Goal: Communication & Community: Answer question/provide support

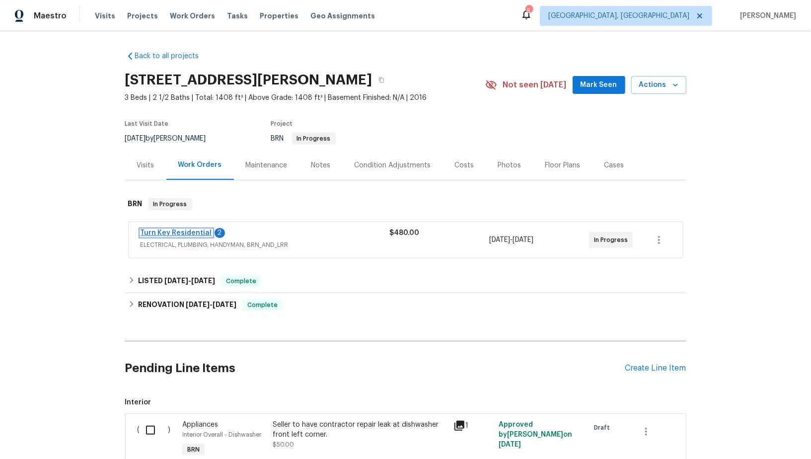
click at [180, 233] on link "Turn Key Residential" at bounding box center [177, 232] width 72 height 7
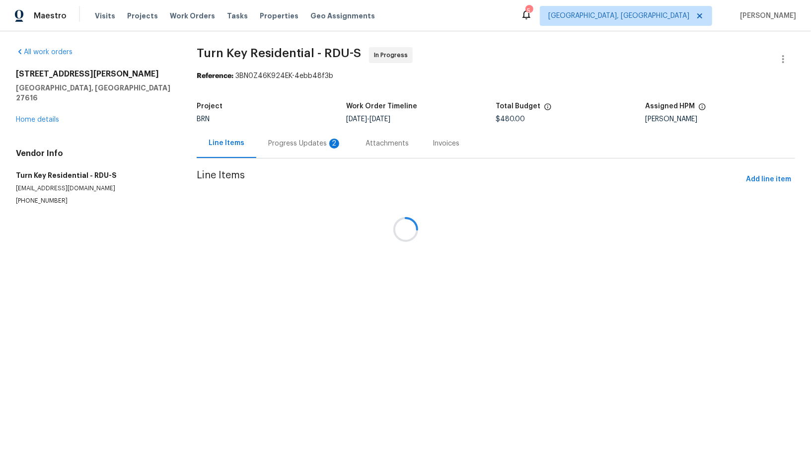
click at [273, 129] on div at bounding box center [405, 229] width 811 height 459
click at [273, 149] on div "Progress Updates 2" at bounding box center [304, 143] width 97 height 29
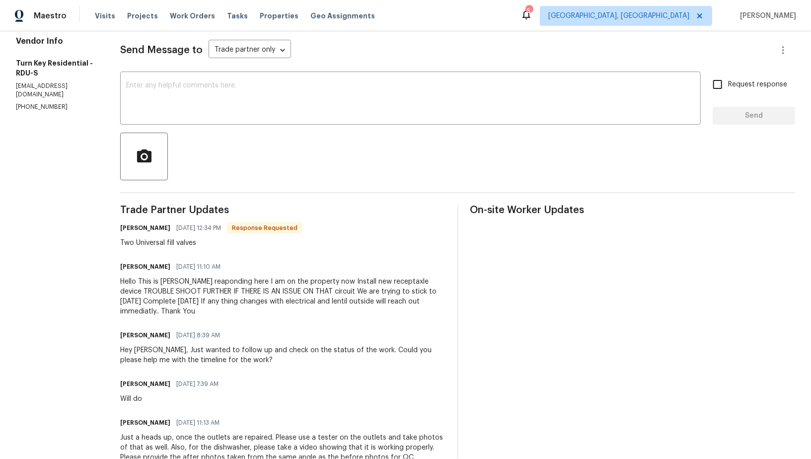
scroll to position [123, 0]
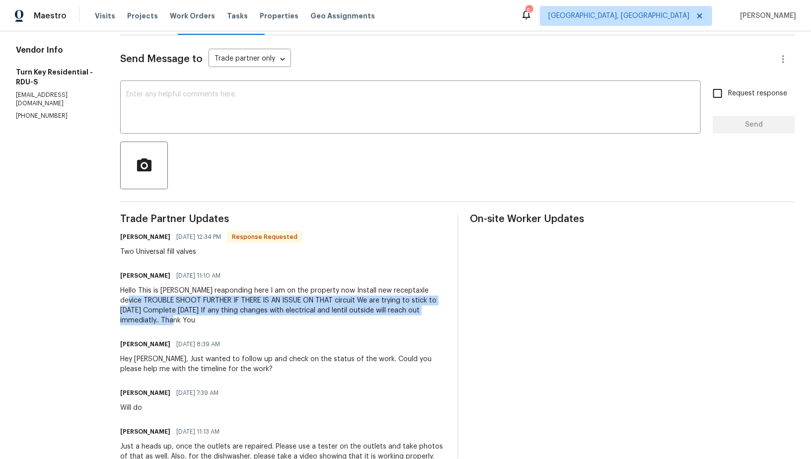
drag, startPoint x: 149, startPoint y: 301, endPoint x: 283, endPoint y: 317, distance: 134.5
click at [283, 317] on div "Hello This is Pedeo reaponding here I am on the property now Install new recept…" at bounding box center [282, 306] width 325 height 40
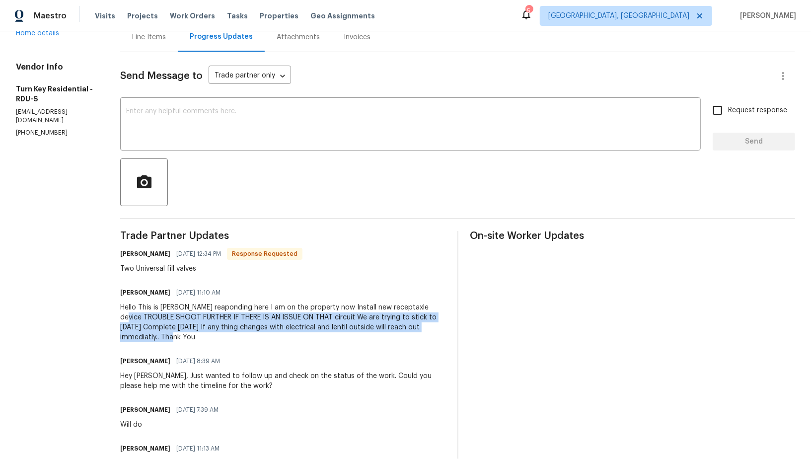
scroll to position [104, 0]
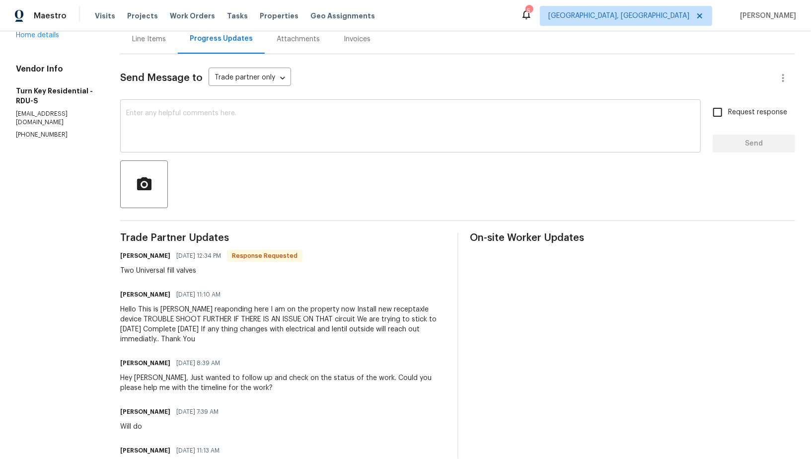
click at [205, 150] on div "x ​" at bounding box center [410, 127] width 581 height 51
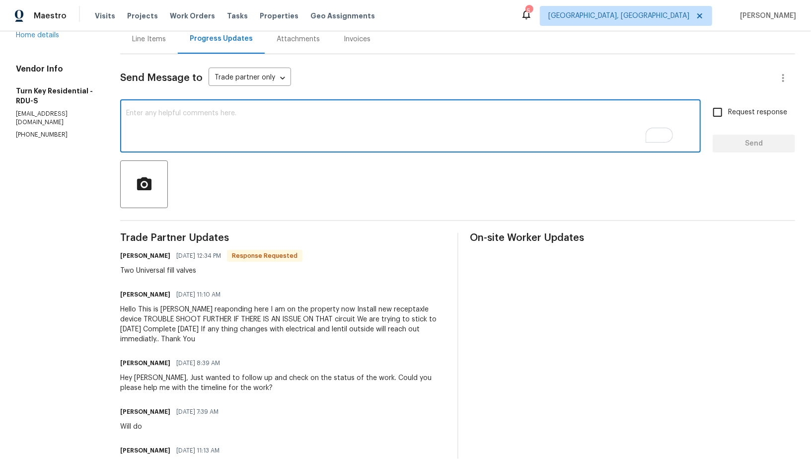
click at [166, 39] on div "Line Items" at bounding box center [149, 39] width 34 height 10
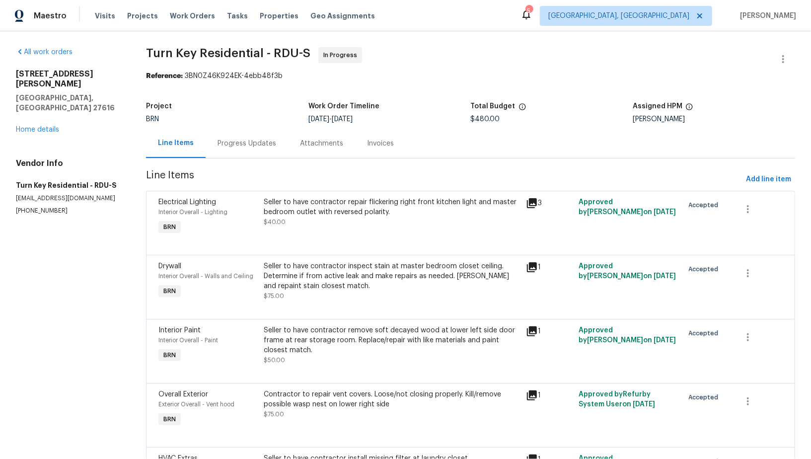
click at [257, 151] on div "Progress Updates" at bounding box center [247, 143] width 82 height 29
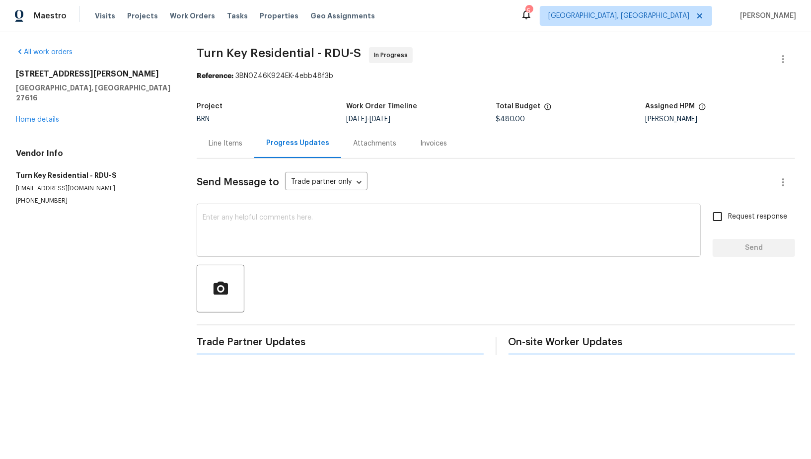
click at [254, 236] on textarea at bounding box center [449, 231] width 492 height 35
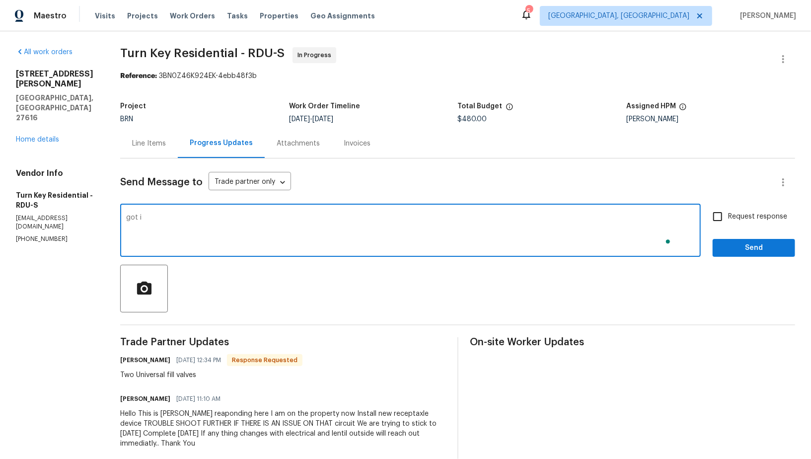
type textarea "got it"
type textarea "Got it, Thanks for the information!"
click at [720, 215] on input "Request response" at bounding box center [717, 216] width 21 height 21
checkbox input "true"
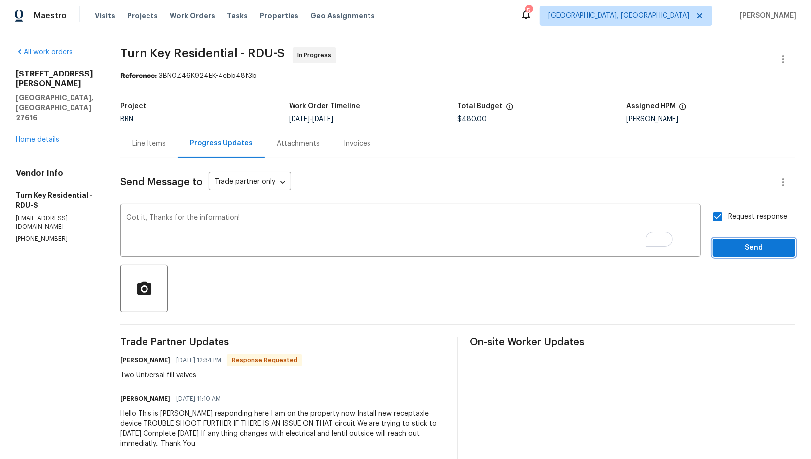
click at [734, 249] on span "Send" at bounding box center [754, 248] width 67 height 12
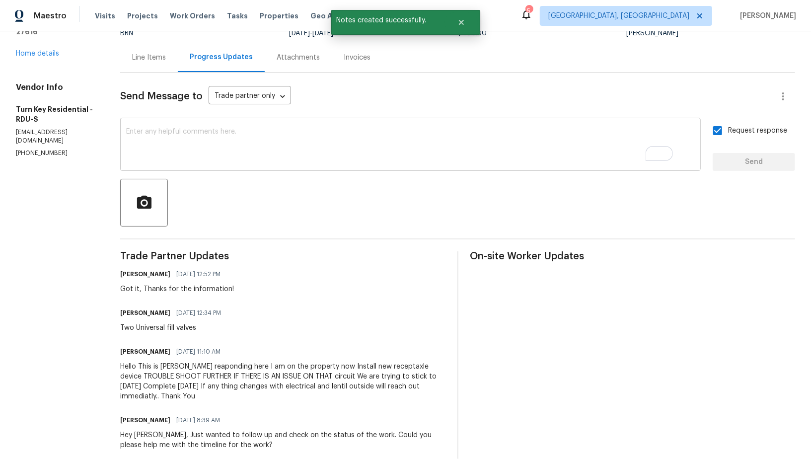
scroll to position [107, 0]
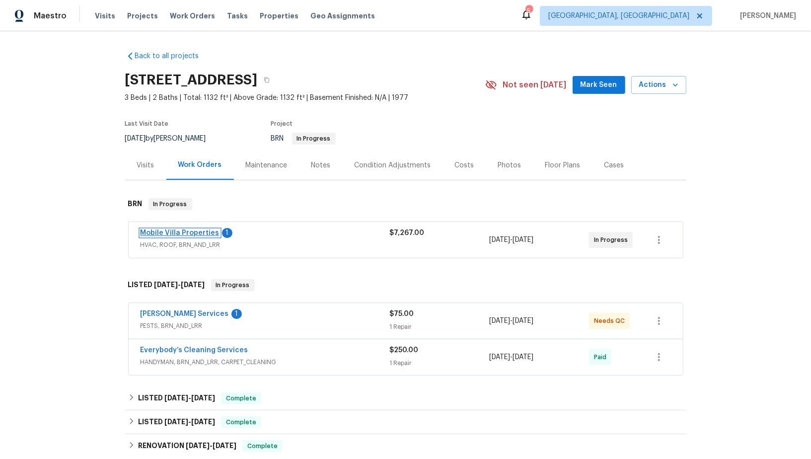
click at [165, 231] on link "Mobile Villa Properties" at bounding box center [180, 232] width 79 height 7
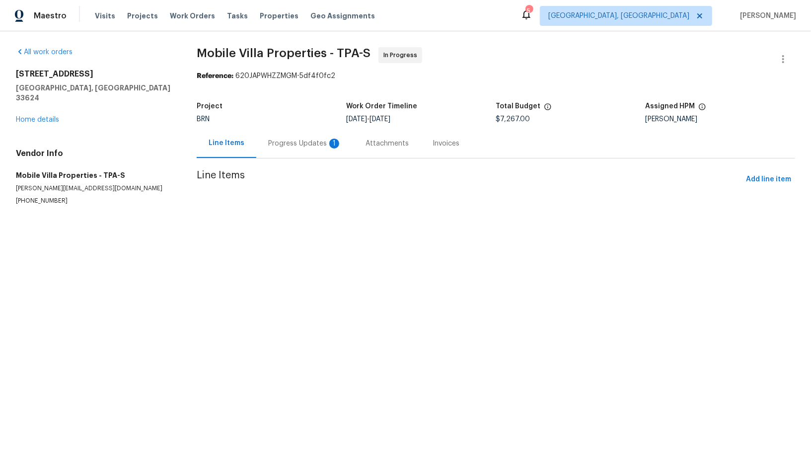
click at [282, 152] on div "Progress Updates 1" at bounding box center [304, 143] width 97 height 29
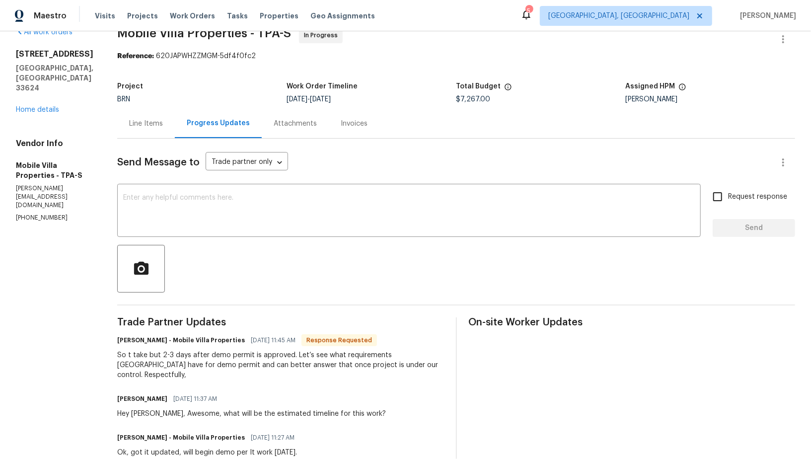
scroll to position [28, 0]
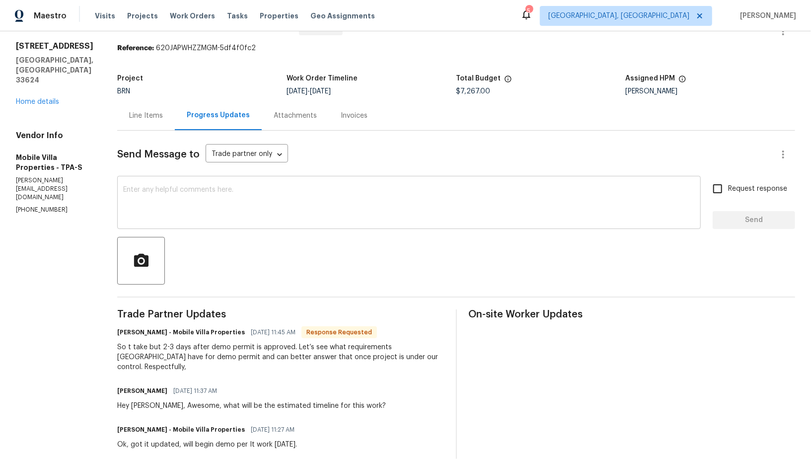
click at [198, 206] on textarea at bounding box center [409, 203] width 572 height 35
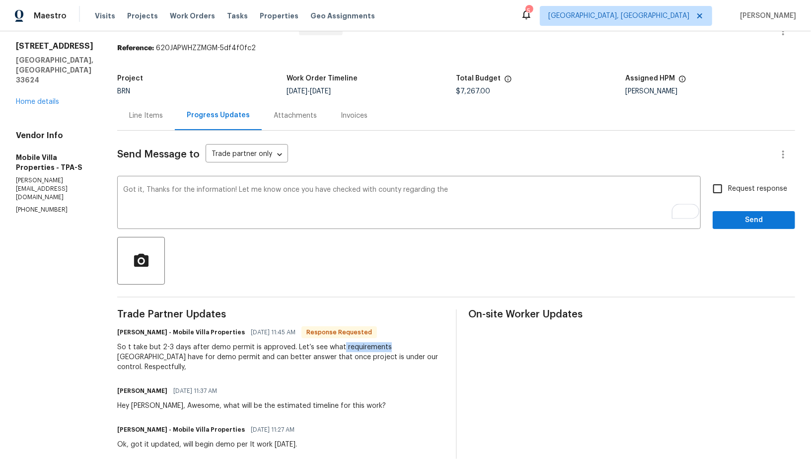
drag, startPoint x: 332, startPoint y: 348, endPoint x: 376, endPoint y: 347, distance: 44.2
click at [376, 347] on div "So t take but 2-3 days after demo permit is approved. Let’s see what requiremen…" at bounding box center [280, 357] width 327 height 30
copy div "requirements"
click at [438, 195] on textarea "Got it, Thanks for the information! Let me know once you have checked with coun…" at bounding box center [409, 203] width 572 height 35
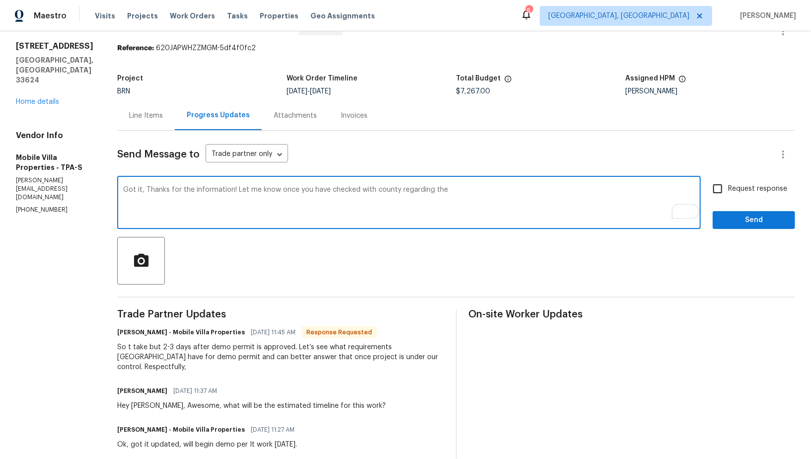
paste textarea "requirements"
click at [439, 191] on textarea "Got it, Thanks for the information! Let me know once you have checked with coun…" at bounding box center [409, 203] width 572 height 35
click at [488, 190] on textarea "Got it, Thanks for the information! Let me know once you have checked with coun…" at bounding box center [409, 203] width 572 height 35
click at [378, 190] on textarea "Got it, Thanks for the information! Let me know once you have checked with coun…" at bounding box center [409, 203] width 572 height 35
drag, startPoint x: 228, startPoint y: 190, endPoint x: 140, endPoint y: 188, distance: 88.4
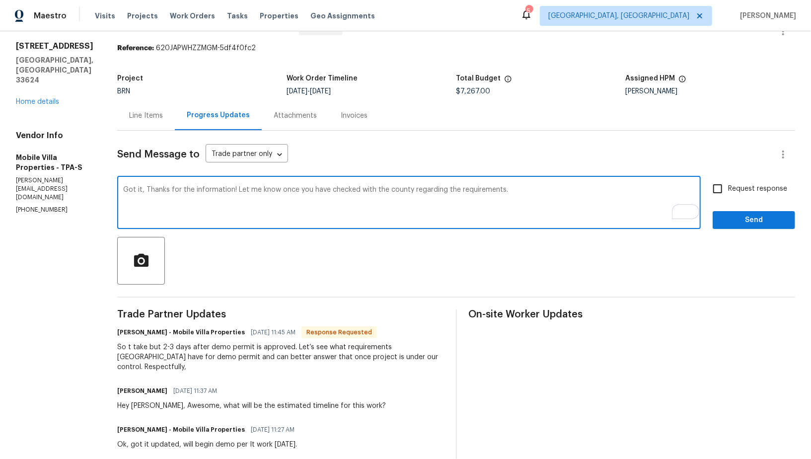
click at [140, 188] on textarea "Got it, Thanks for the information! Let me know once you have checked with the …" at bounding box center [409, 203] width 572 height 35
click at [438, 195] on textarea "Got it, Let me know once you have checked with the county regarding the require…" at bounding box center [409, 203] width 572 height 35
paste textarea "Thanks for the information!"
type textarea "Got it, Let me know once you have checked with the county regarding the require…"
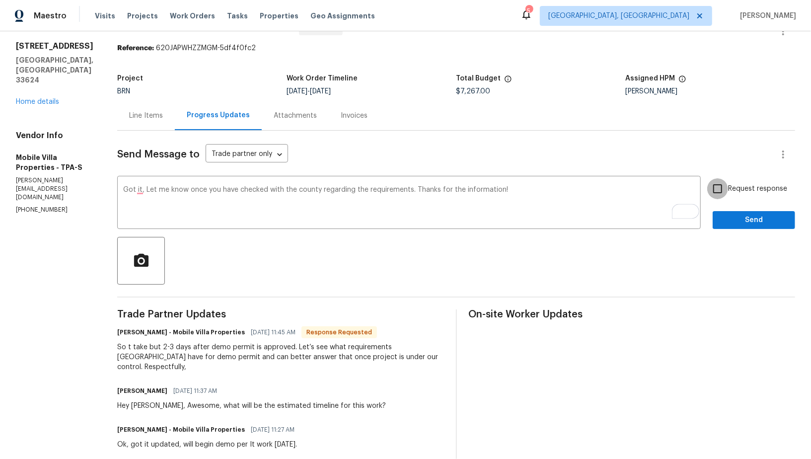
click at [720, 195] on input "Request response" at bounding box center [717, 188] width 21 height 21
checkbox input "true"
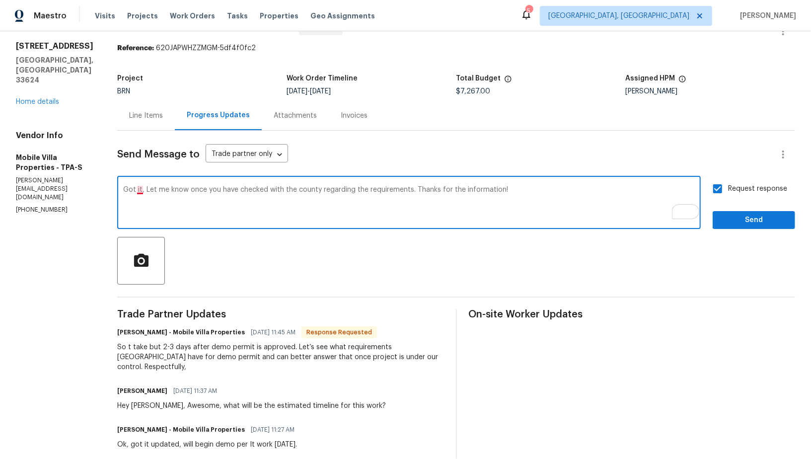
click at [133, 192] on textarea "Got it, Let me know once you have checked with the county regarding the require…" at bounding box center [409, 203] width 572 height 35
click at [549, 205] on textarea "Got it. Let me know once you have checked with the county regarding the require…" at bounding box center [409, 203] width 572 height 35
type textarea "Got it. Let me know once you have checked with the county regarding the require…"
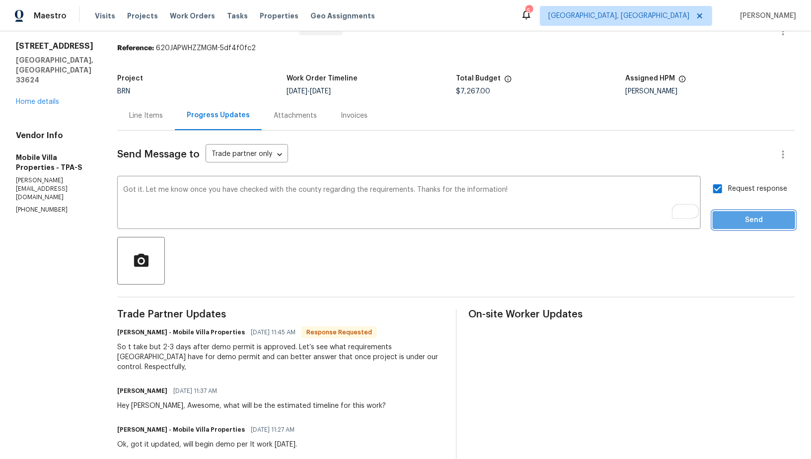
click at [738, 227] on button "Send" at bounding box center [754, 220] width 82 height 18
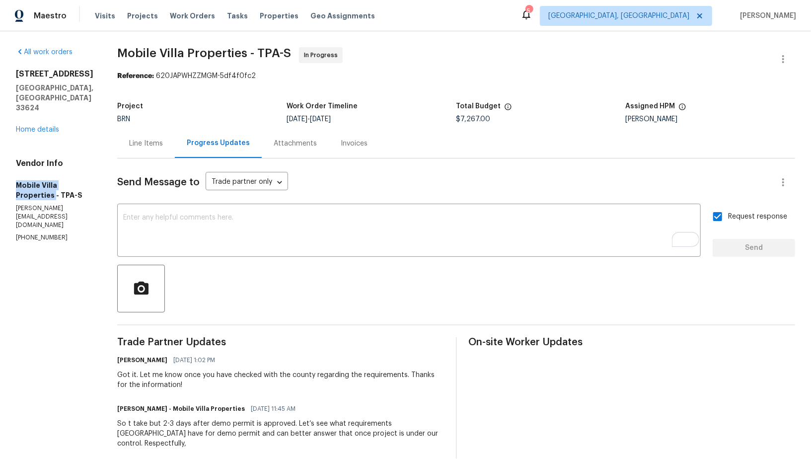
drag, startPoint x: 6, startPoint y: 176, endPoint x: 52, endPoint y: 184, distance: 46.3
copy h5 "Mobile Villa Properties"
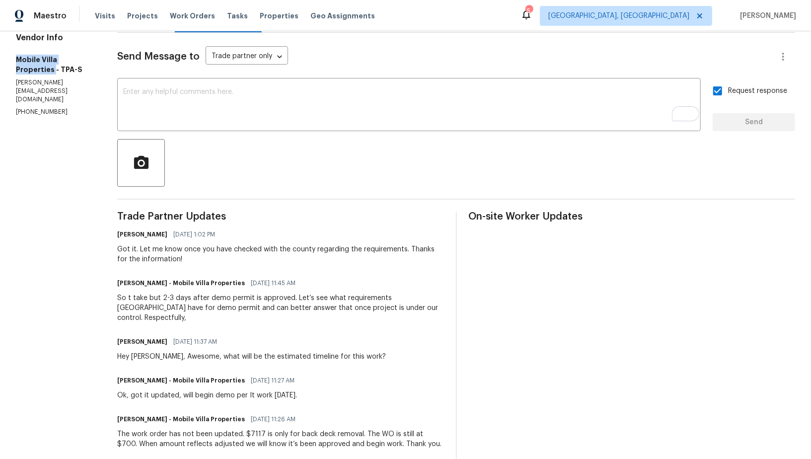
scroll to position [126, 0]
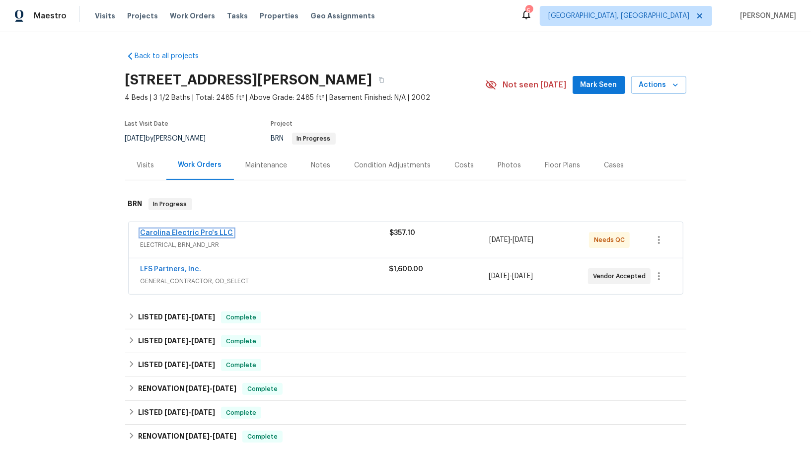
click at [173, 229] on link "Carolina Electric Pro's LLC" at bounding box center [187, 232] width 93 height 7
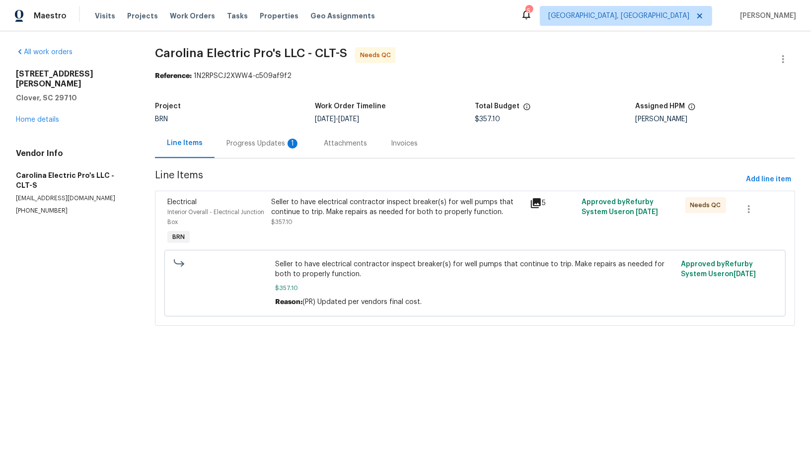
click at [268, 140] on div "Progress Updates 1" at bounding box center [262, 144] width 73 height 10
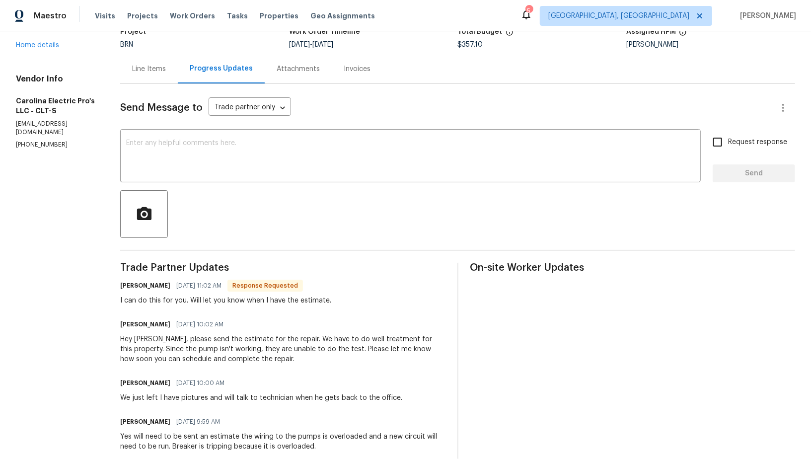
scroll to position [83, 0]
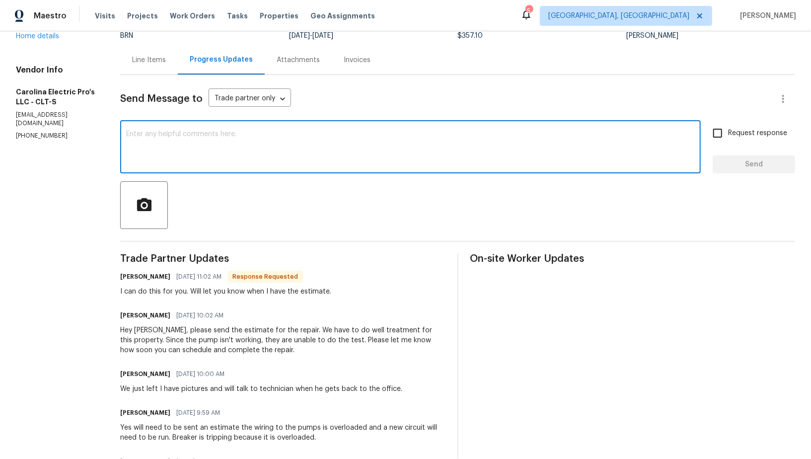
click at [168, 133] on textarea at bounding box center [410, 148] width 569 height 35
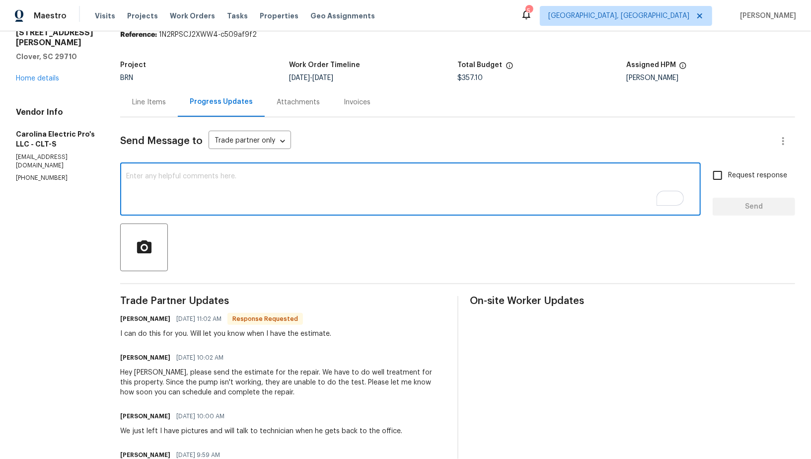
scroll to position [41, 0]
click at [171, 174] on textarea "Will i be avle to get the estimate today?" at bounding box center [410, 190] width 569 height 35
click at [151, 176] on textarea "Will i be able to get the estimate today?" at bounding box center [410, 190] width 569 height 35
type textarea "Will I be able to get the estimate today?"
click at [710, 175] on input "Request response" at bounding box center [717, 175] width 21 height 21
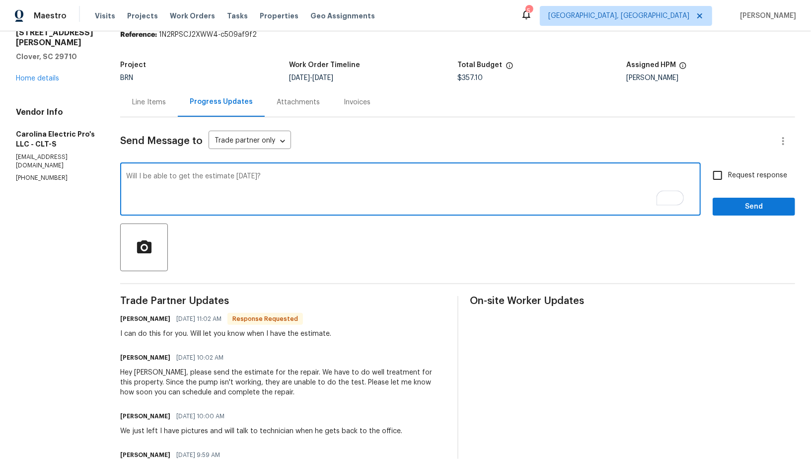
checkbox input "true"
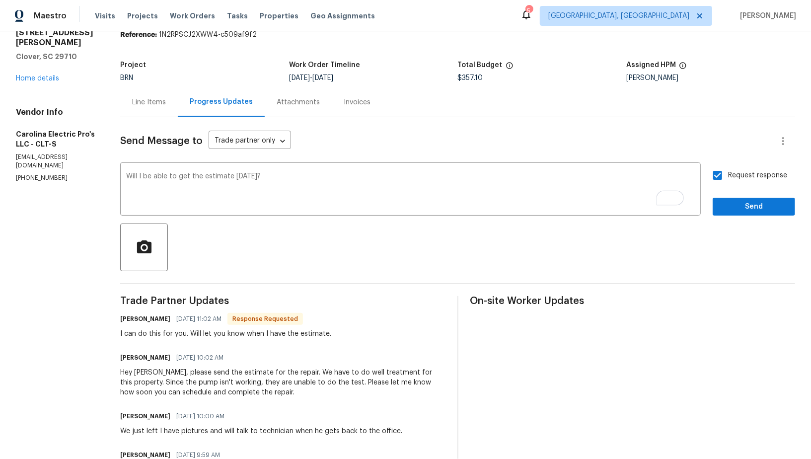
click at [720, 191] on div "Request response Send" at bounding box center [754, 190] width 82 height 51
click at [720, 202] on button "Send" at bounding box center [754, 207] width 82 height 18
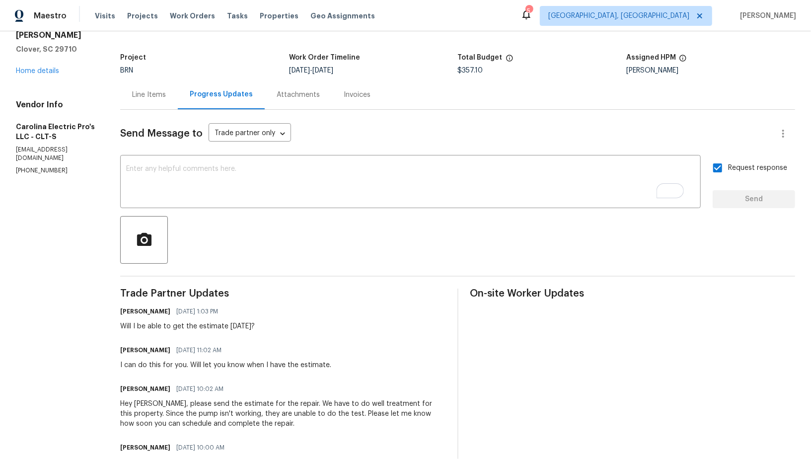
scroll to position [47, 0]
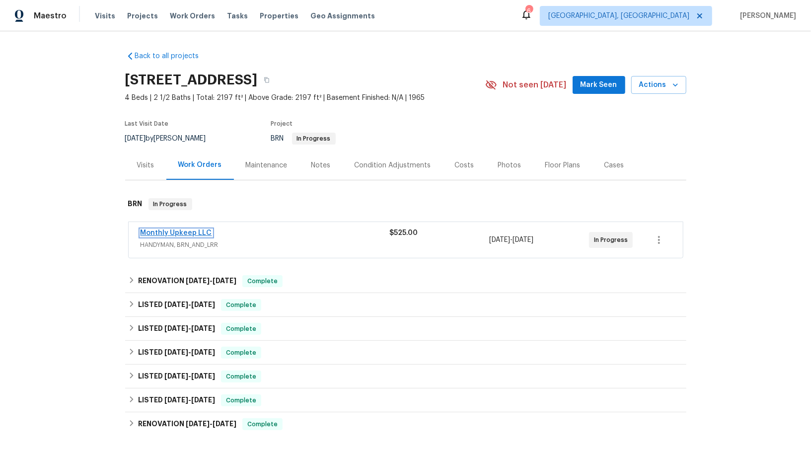
click at [196, 230] on link "Monthly Upkeep LLC" at bounding box center [177, 232] width 72 height 7
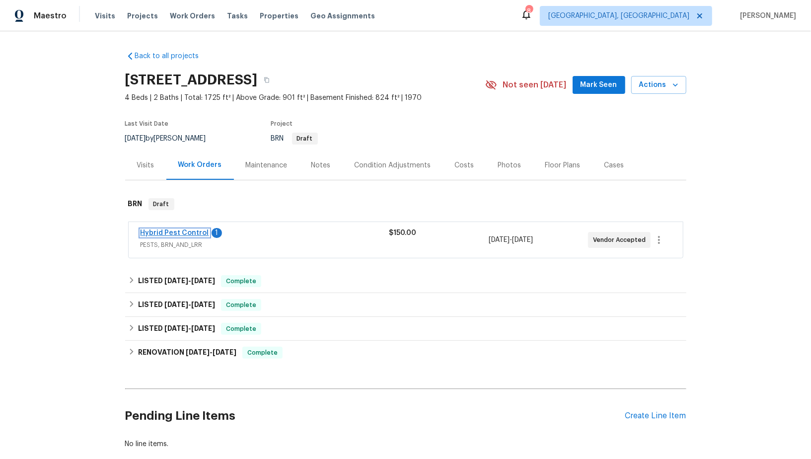
click at [190, 232] on link "Hybrid Pest Control" at bounding box center [175, 232] width 69 height 7
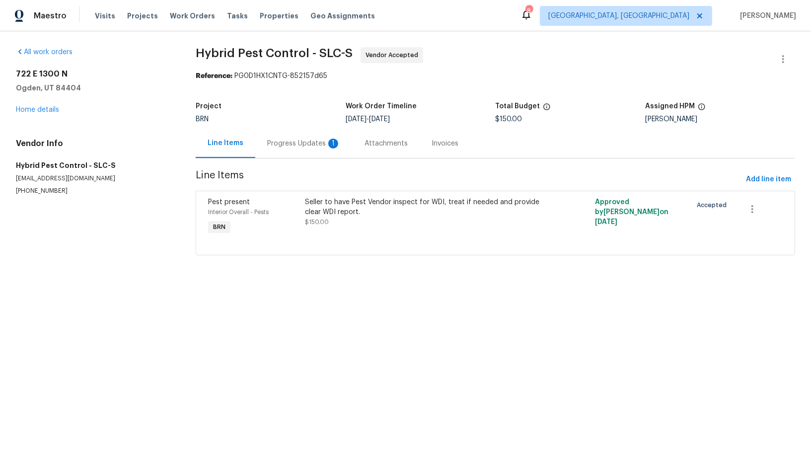
click at [284, 137] on div "Progress Updates 1" at bounding box center [303, 143] width 97 height 29
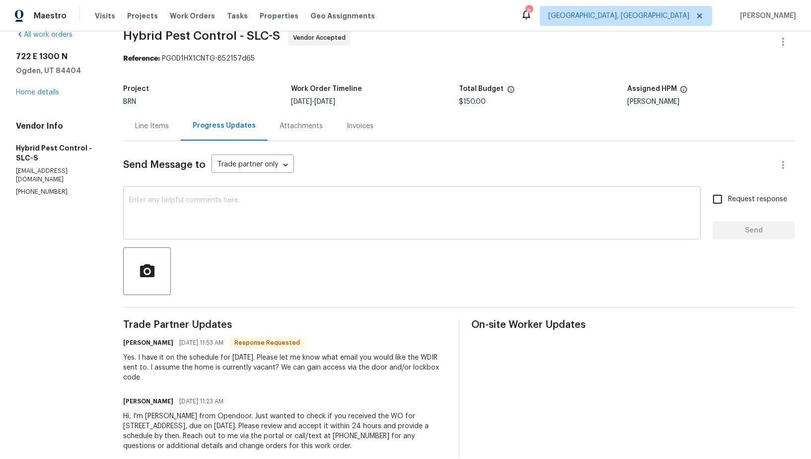
scroll to position [37, 0]
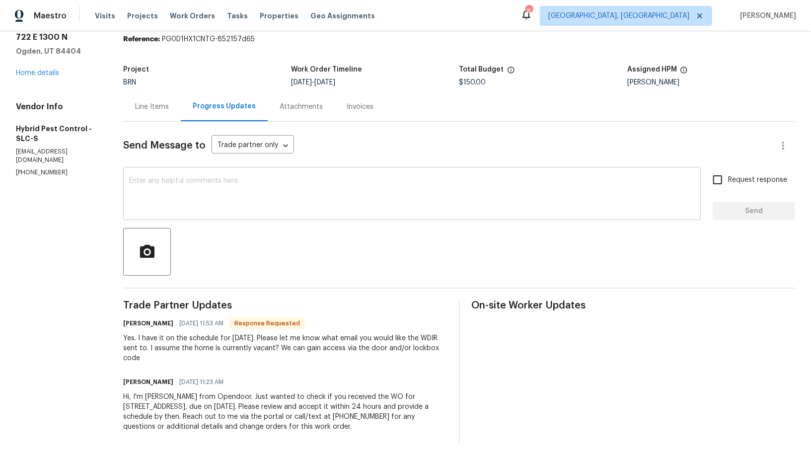
click at [210, 195] on textarea at bounding box center [412, 194] width 566 height 35
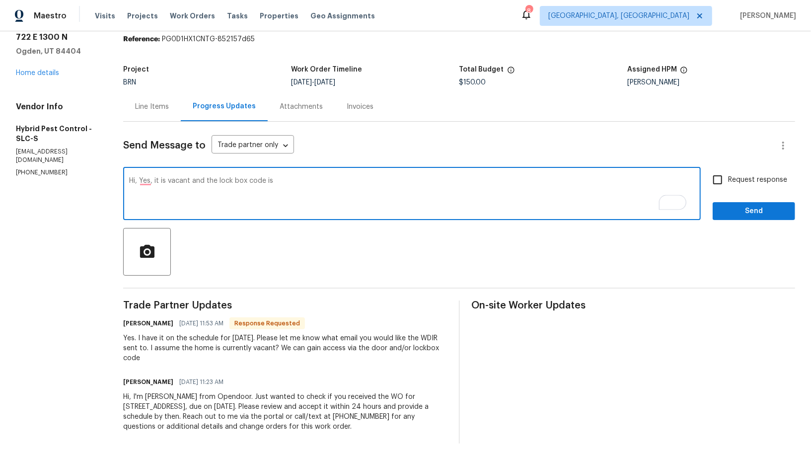
paste textarea "5603"
click at [148, 179] on textarea "Hi, Yes, it is vacant and the lock box code is 5603" at bounding box center [412, 194] width 566 height 35
click at [329, 182] on textarea "Hi, yes, it is vacant and the lock box code is 5603" at bounding box center [412, 194] width 566 height 35
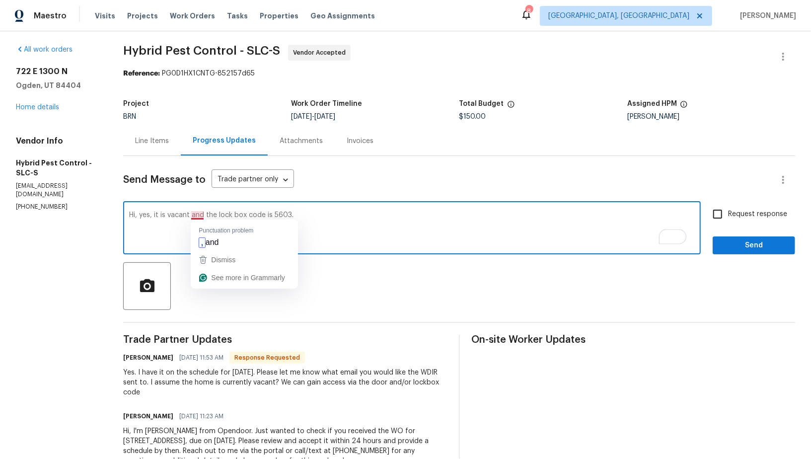
click at [210, 216] on textarea "Hi, yes, it is vacant and the lock box code is 5603." at bounding box center [412, 229] width 566 height 35
click at [354, 219] on textarea "Hi, yes, it is vacant and the lock box code is 5603." at bounding box center [412, 229] width 566 height 35
type textarea "Hi, yes, it is vacant and the lock box code is 5603."
click at [725, 214] on input "Request response" at bounding box center [717, 214] width 21 height 21
checkbox input "true"
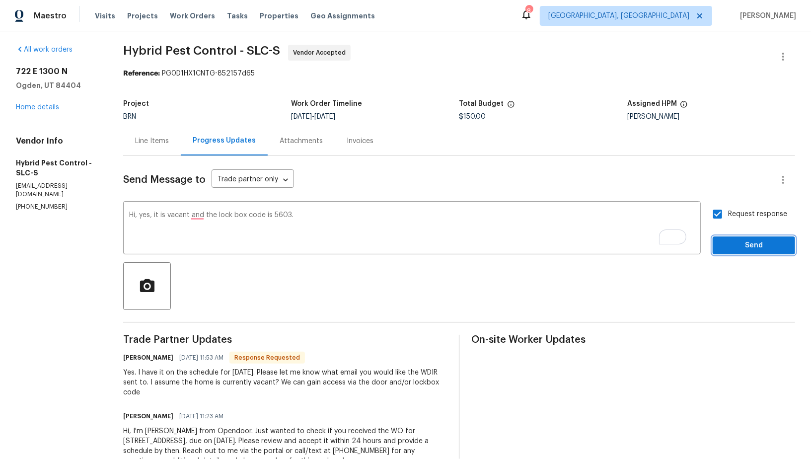
click at [732, 241] on span "Send" at bounding box center [754, 245] width 67 height 12
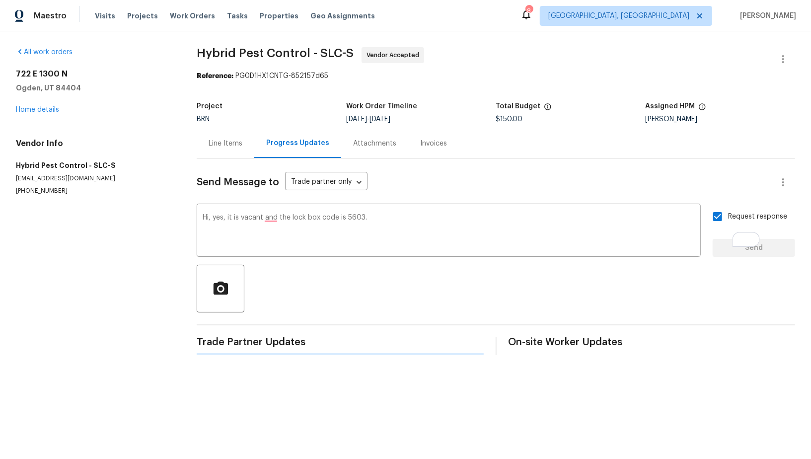
scroll to position [0, 0]
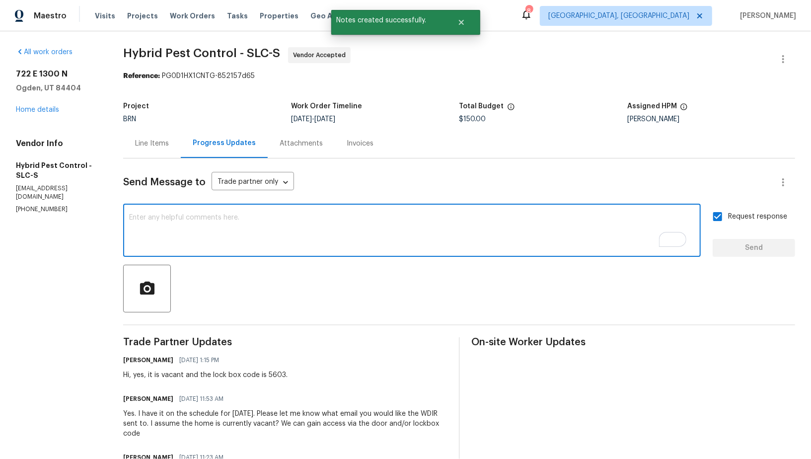
click at [208, 236] on textarea "To enrich screen reader interactions, please activate Accessibility in Grammarl…" at bounding box center [412, 231] width 566 height 35
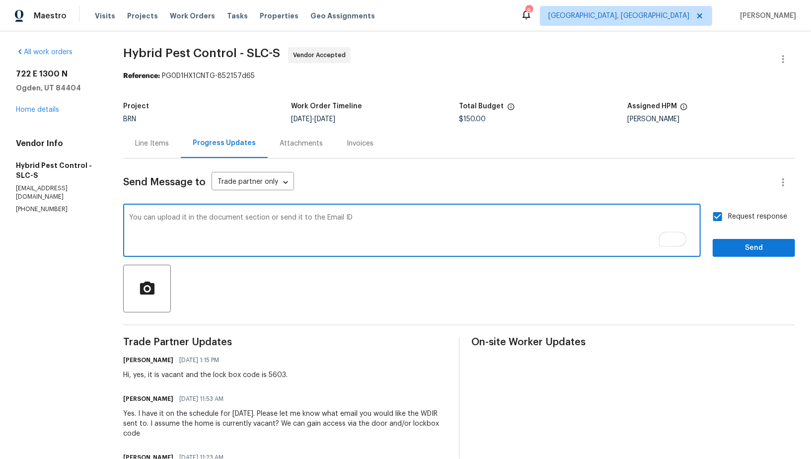
paste textarea "[PERSON_NAME][EMAIL_ADDRESS][DOMAIN_NAME]"
click at [354, 219] on textarea "You can upload it in the document section or send it to the Email ID [PERSON_NA…" at bounding box center [412, 231] width 566 height 35
type textarea "You can upload it in the document section or send it to the Email ID - [PERSON_…"
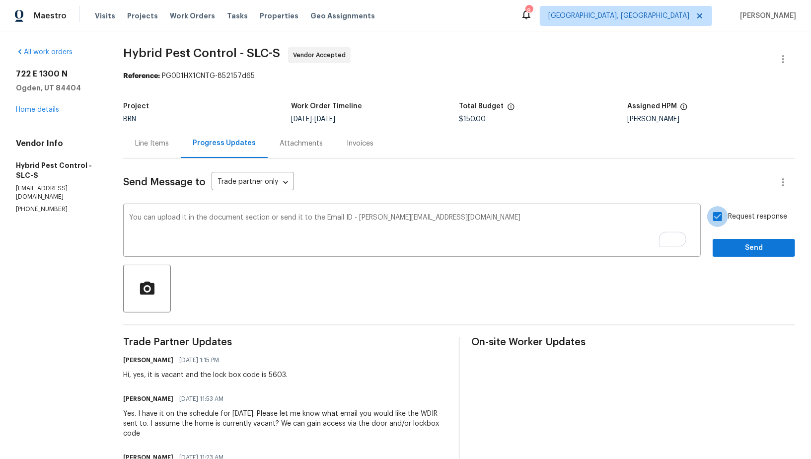
click at [720, 217] on input "Request response" at bounding box center [717, 216] width 21 height 21
checkbox input "true"
click at [728, 249] on span "Send" at bounding box center [754, 248] width 67 height 12
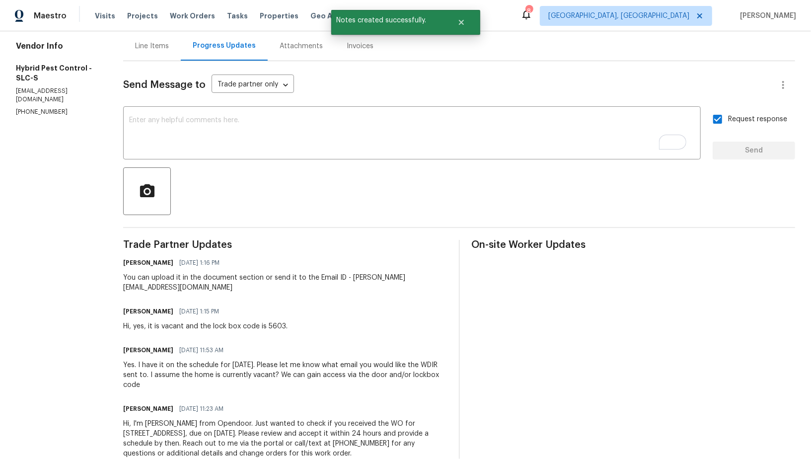
scroll to position [124, 0]
